Goal: Check status: Check status

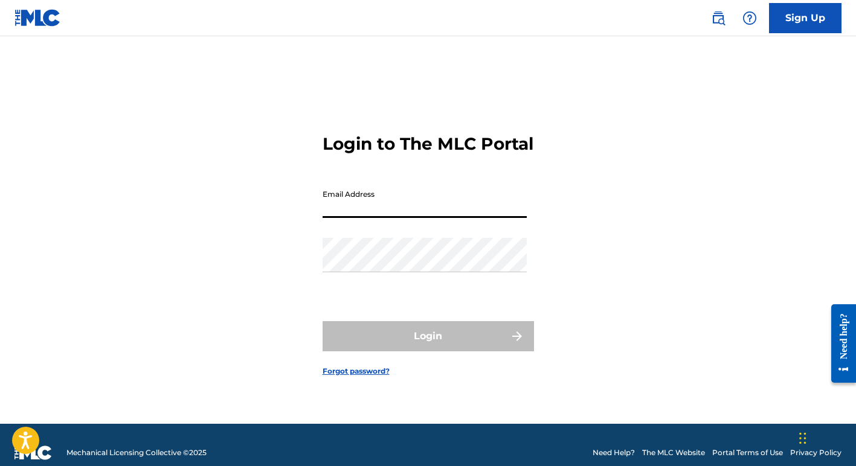
click at [330, 213] on input "Email Address" at bounding box center [424, 201] width 204 height 34
type input "[EMAIL_ADDRESS][DOMAIN_NAME]"
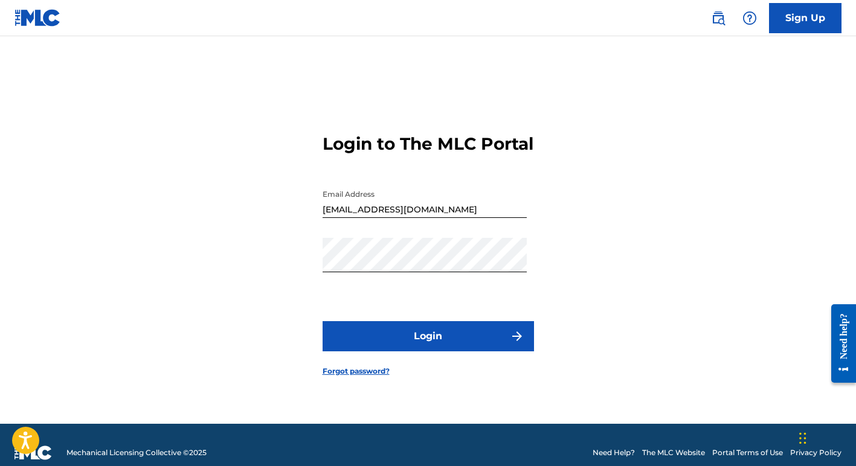
click at [428, 344] on button "Login" at bounding box center [427, 336] width 211 height 30
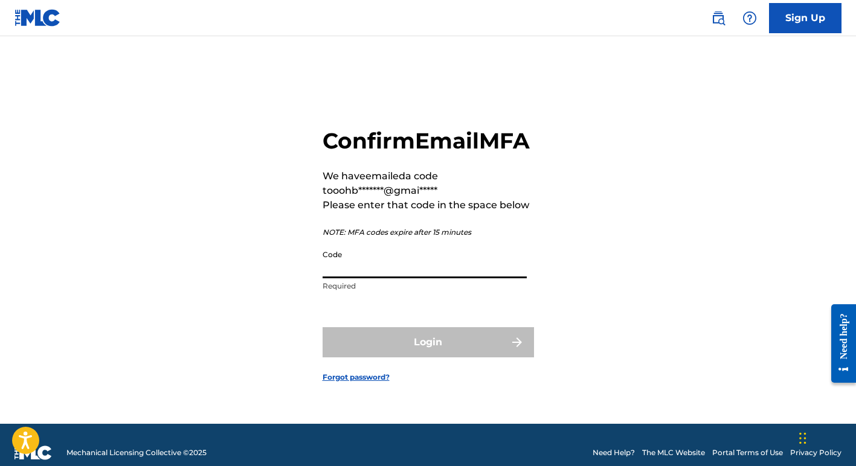
click at [389, 278] on input "Code" at bounding box center [424, 261] width 204 height 34
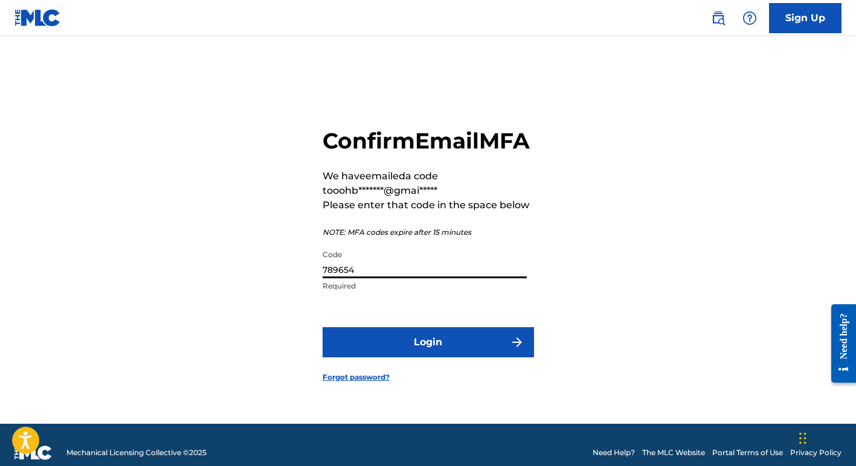
type input "789654"
click at [393, 358] on button "Login" at bounding box center [427, 342] width 211 height 30
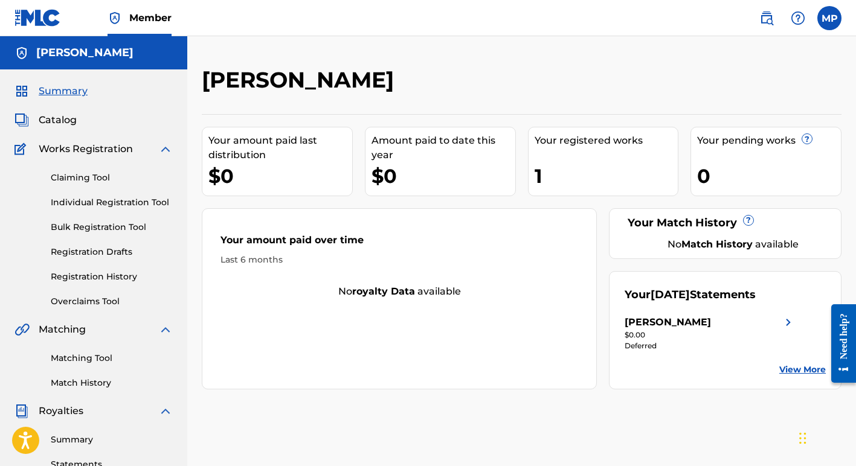
click at [56, 118] on span "Catalog" at bounding box center [58, 120] width 38 height 14
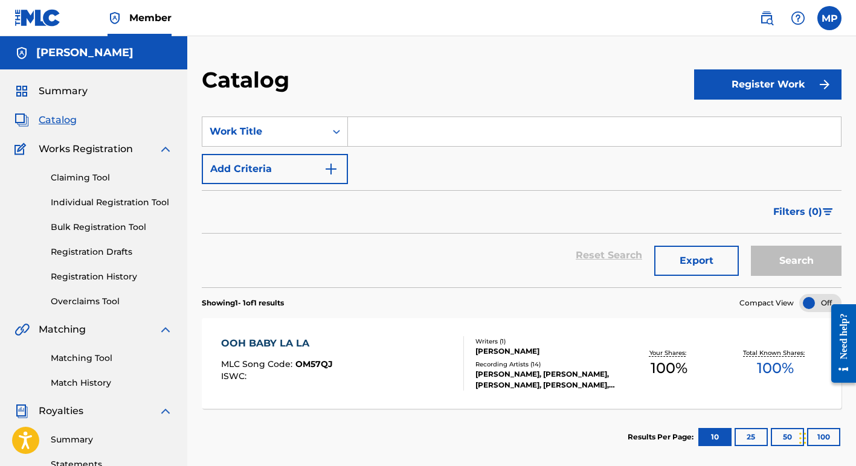
click at [62, 89] on span "Summary" at bounding box center [63, 91] width 49 height 14
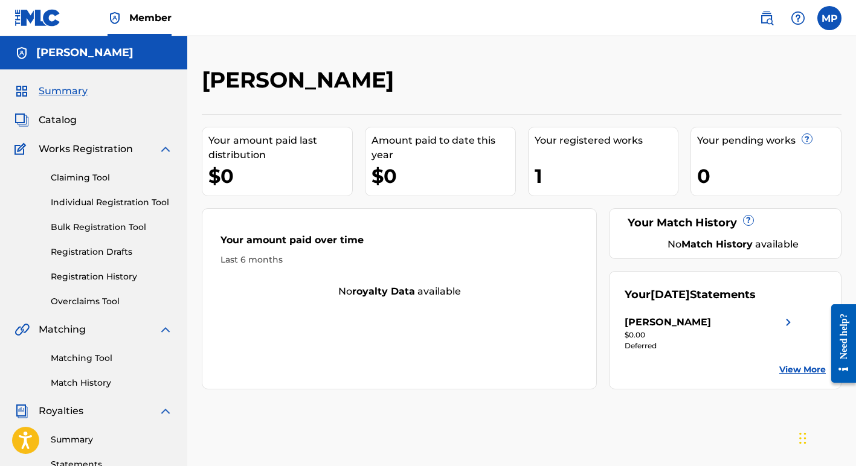
click at [536, 177] on div "1" at bounding box center [606, 175] width 144 height 27
click at [82, 280] on link "Registration History" at bounding box center [112, 277] width 122 height 13
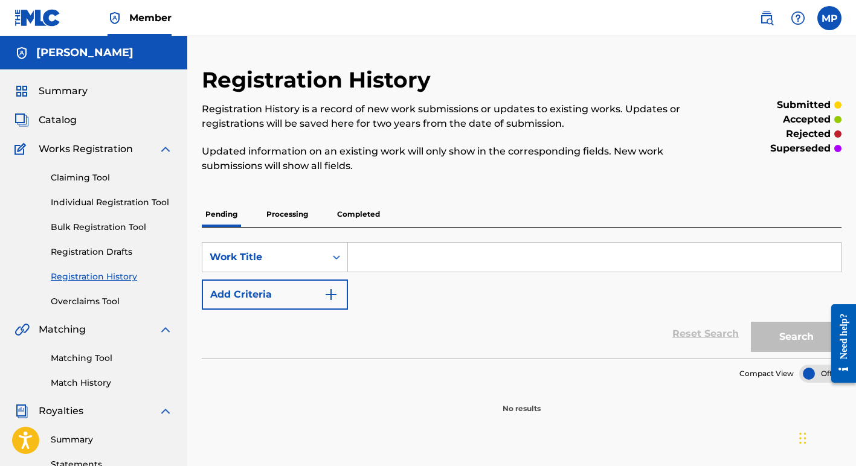
click at [288, 214] on p "Processing" at bounding box center [287, 214] width 49 height 25
click at [362, 213] on p "Completed" at bounding box center [358, 214] width 50 height 25
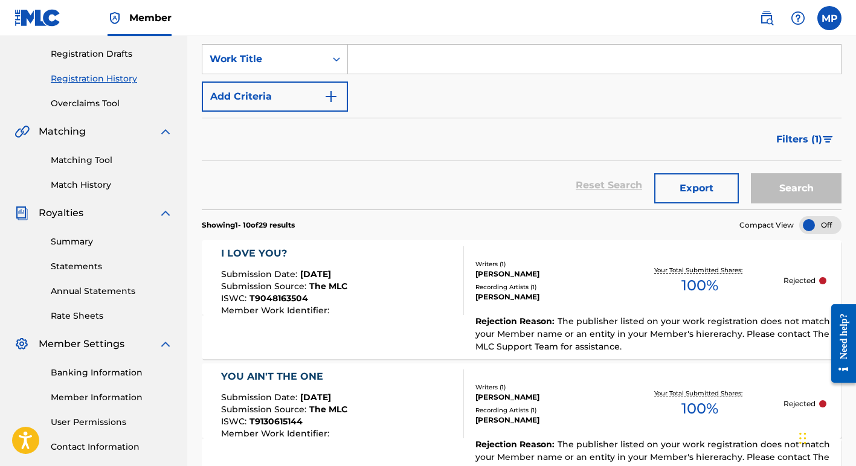
scroll to position [200, 0]
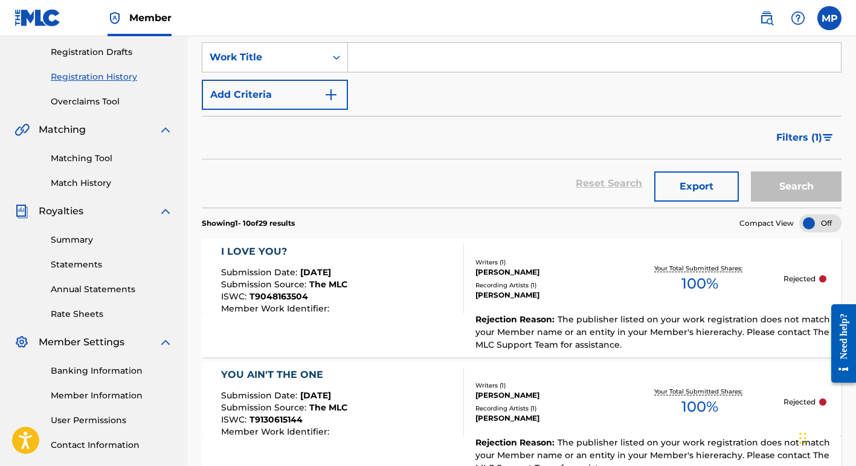
click at [243, 252] on div "I LOVE YOU?" at bounding box center [284, 252] width 126 height 14
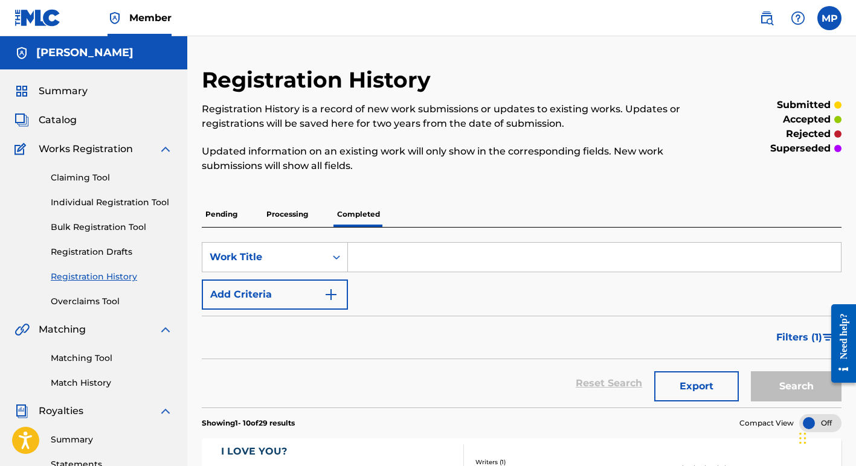
click at [56, 120] on span "Catalog" at bounding box center [58, 120] width 38 height 14
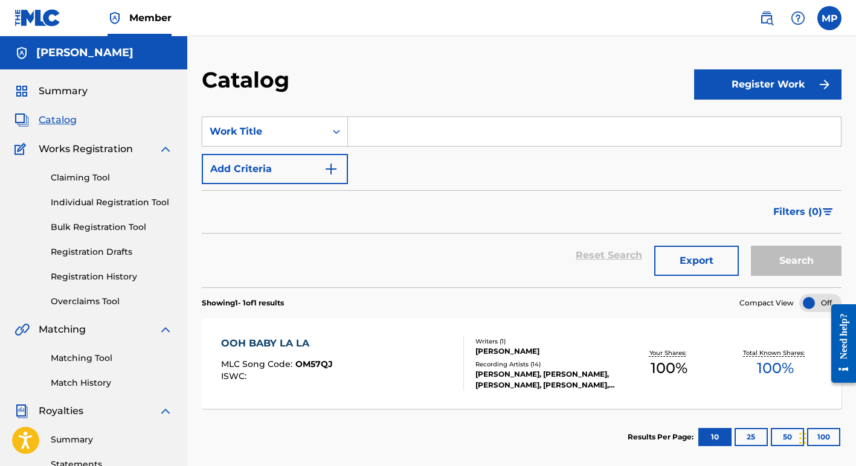
click at [383, 364] on div "OOH BABY LA LA MLC Song Code : OM57QJ ISWC :" at bounding box center [342, 363] width 243 height 54
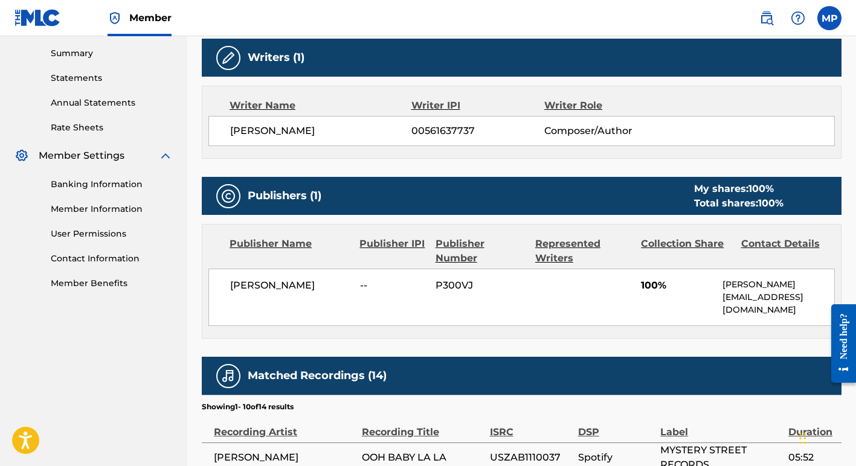
scroll to position [381, 0]
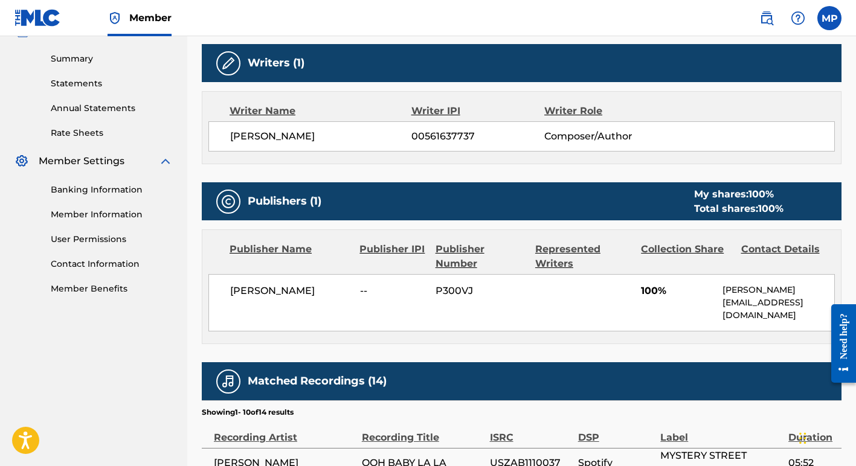
click at [457, 252] on div "Publisher Number" at bounding box center [480, 256] width 91 height 29
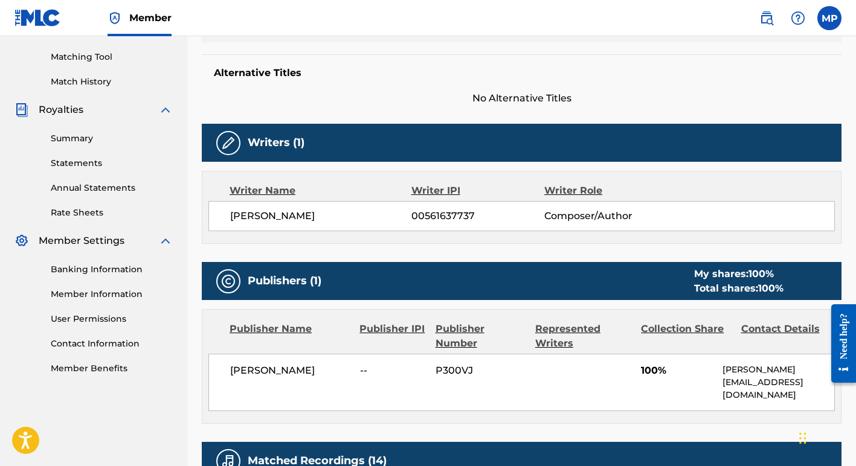
scroll to position [0, 0]
